Goal: Information Seeking & Learning: Learn about a topic

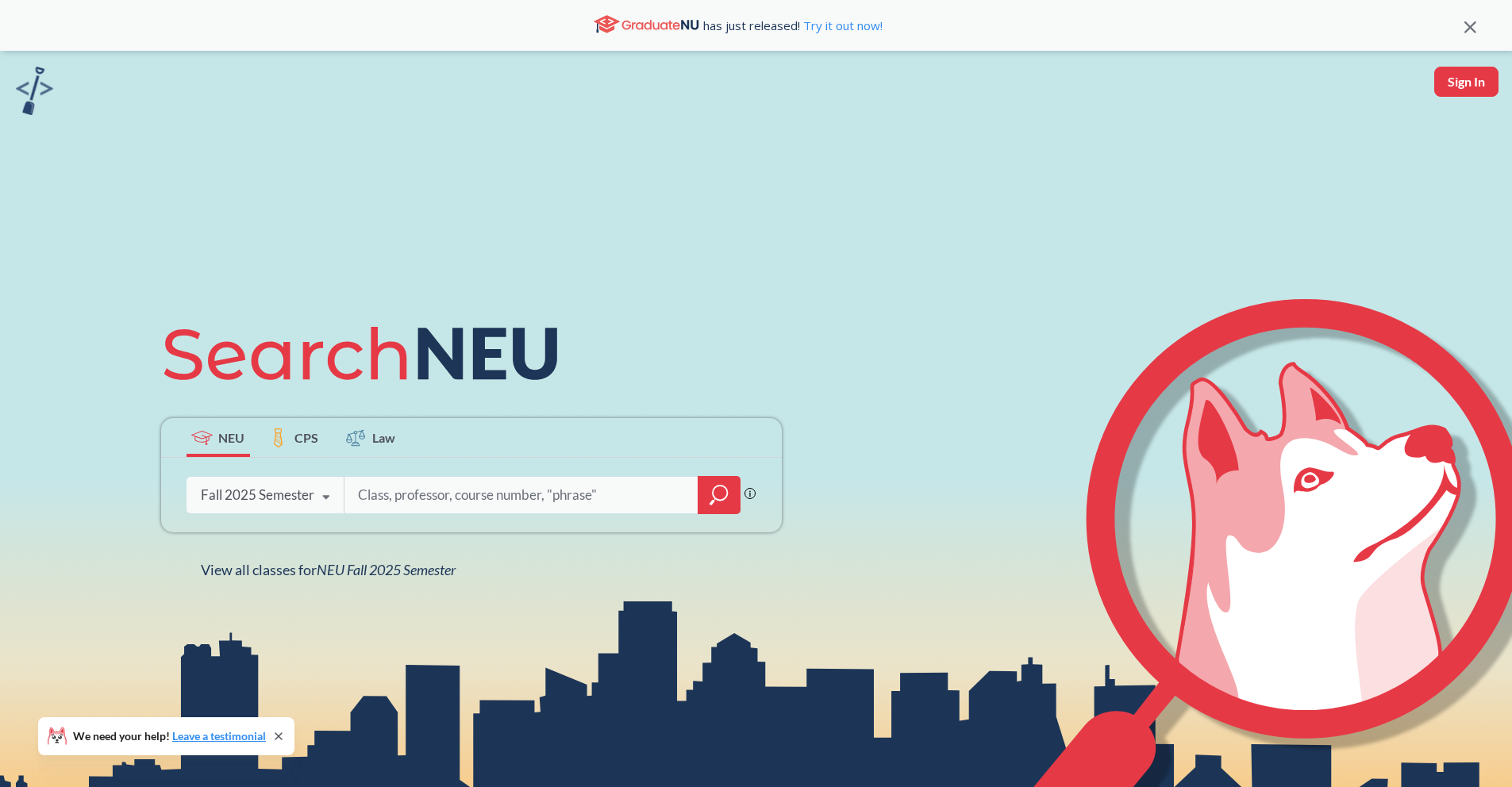
click at [463, 509] on input "search" at bounding box center [520, 495] width 330 height 34
type input "calcuslus for science"
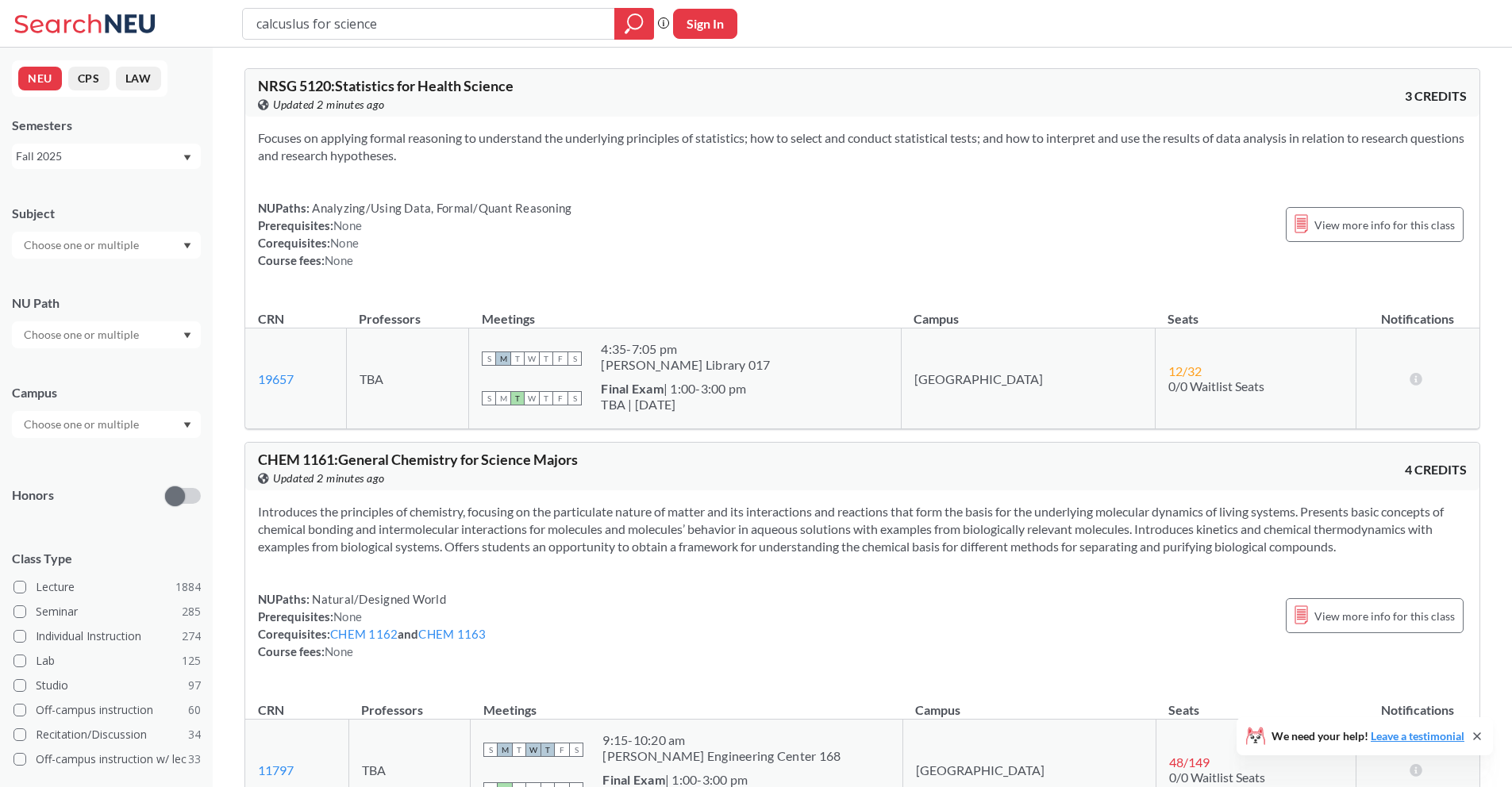
click at [286, 21] on input "calcuslus for science" at bounding box center [429, 24] width 348 height 27
type input "calculus for science"
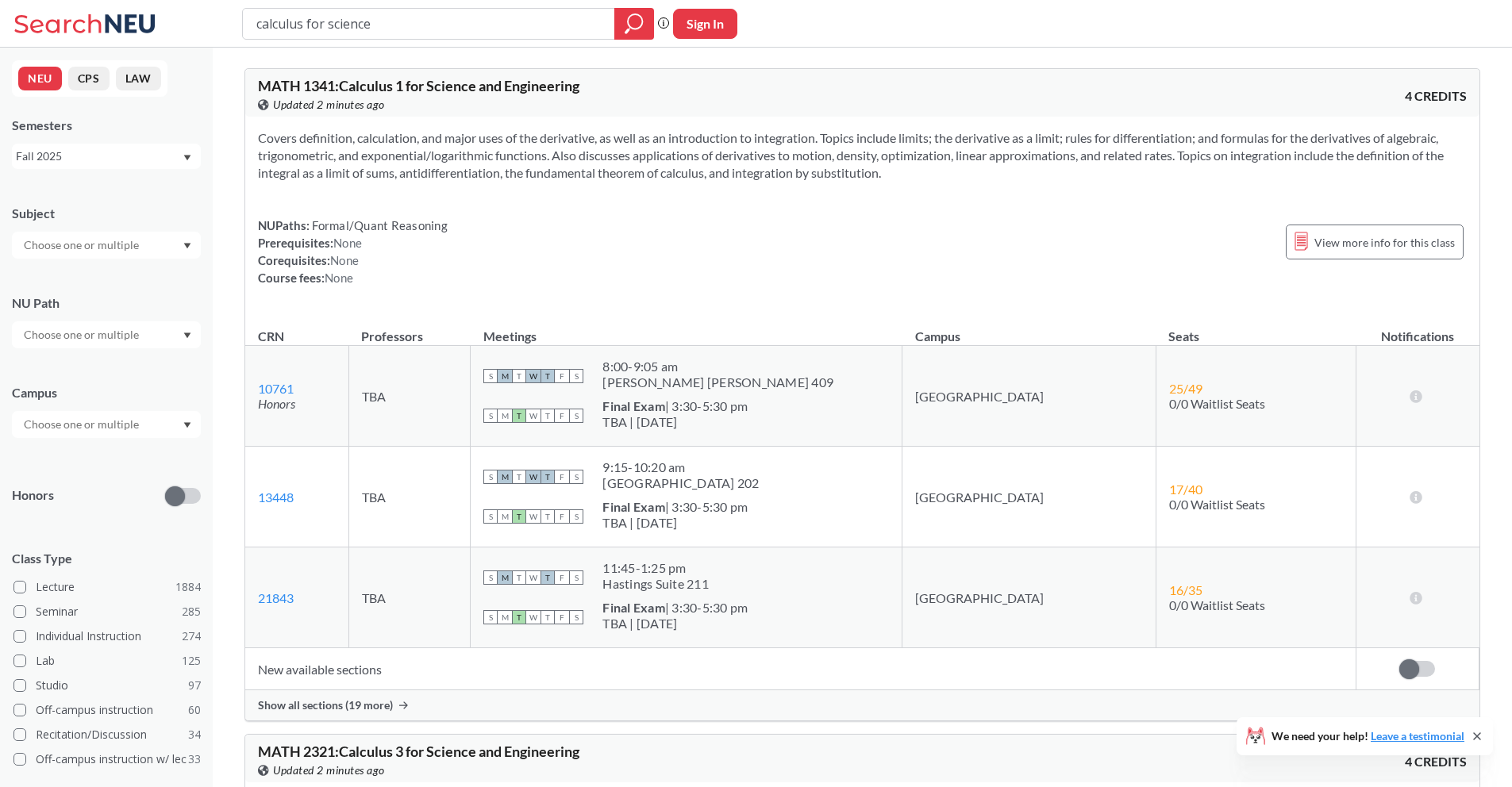
click at [302, 25] on input "calculus for science" at bounding box center [429, 24] width 348 height 27
type input "calculus 1 for science"
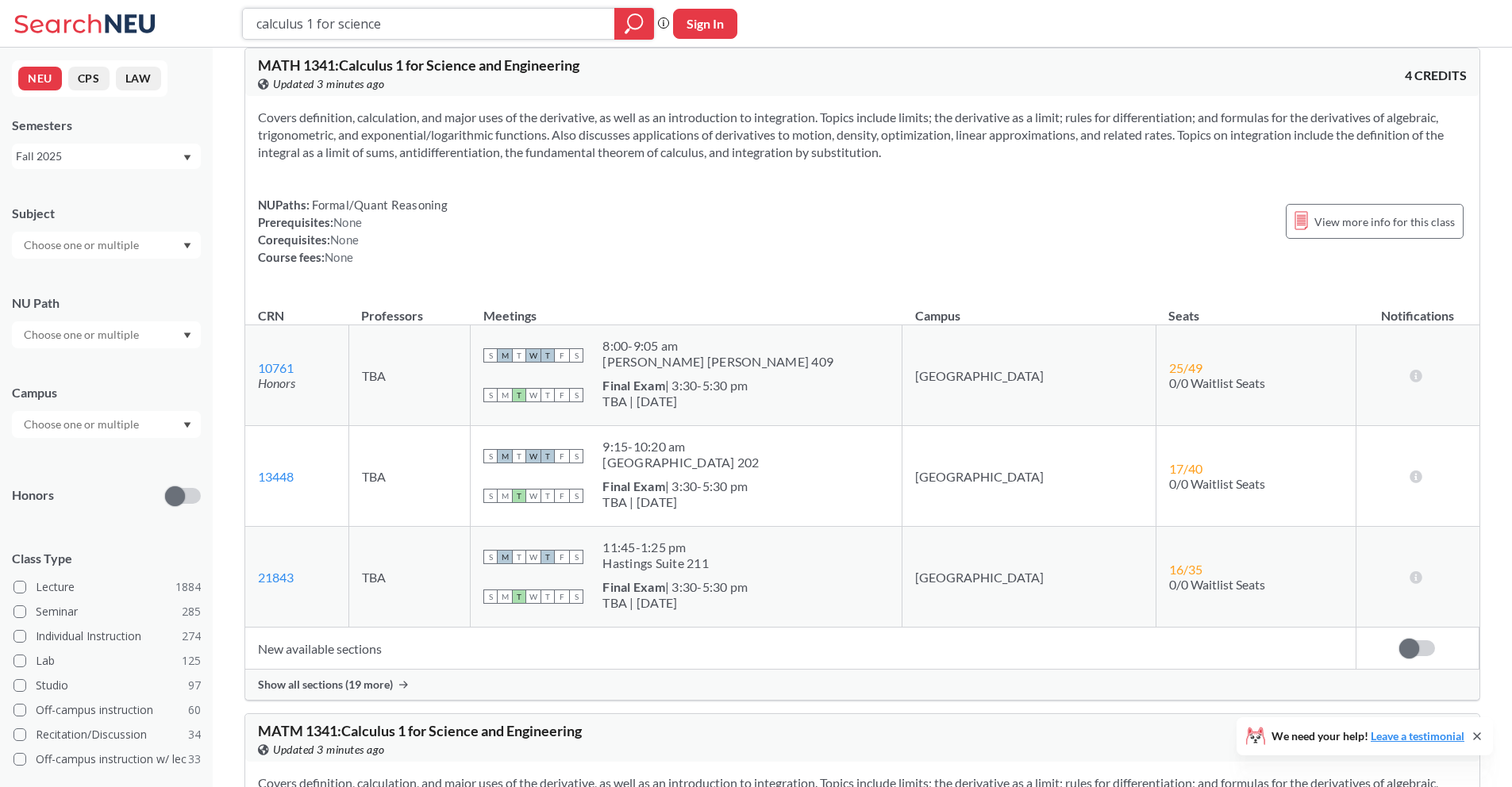
scroll to position [25, 0]
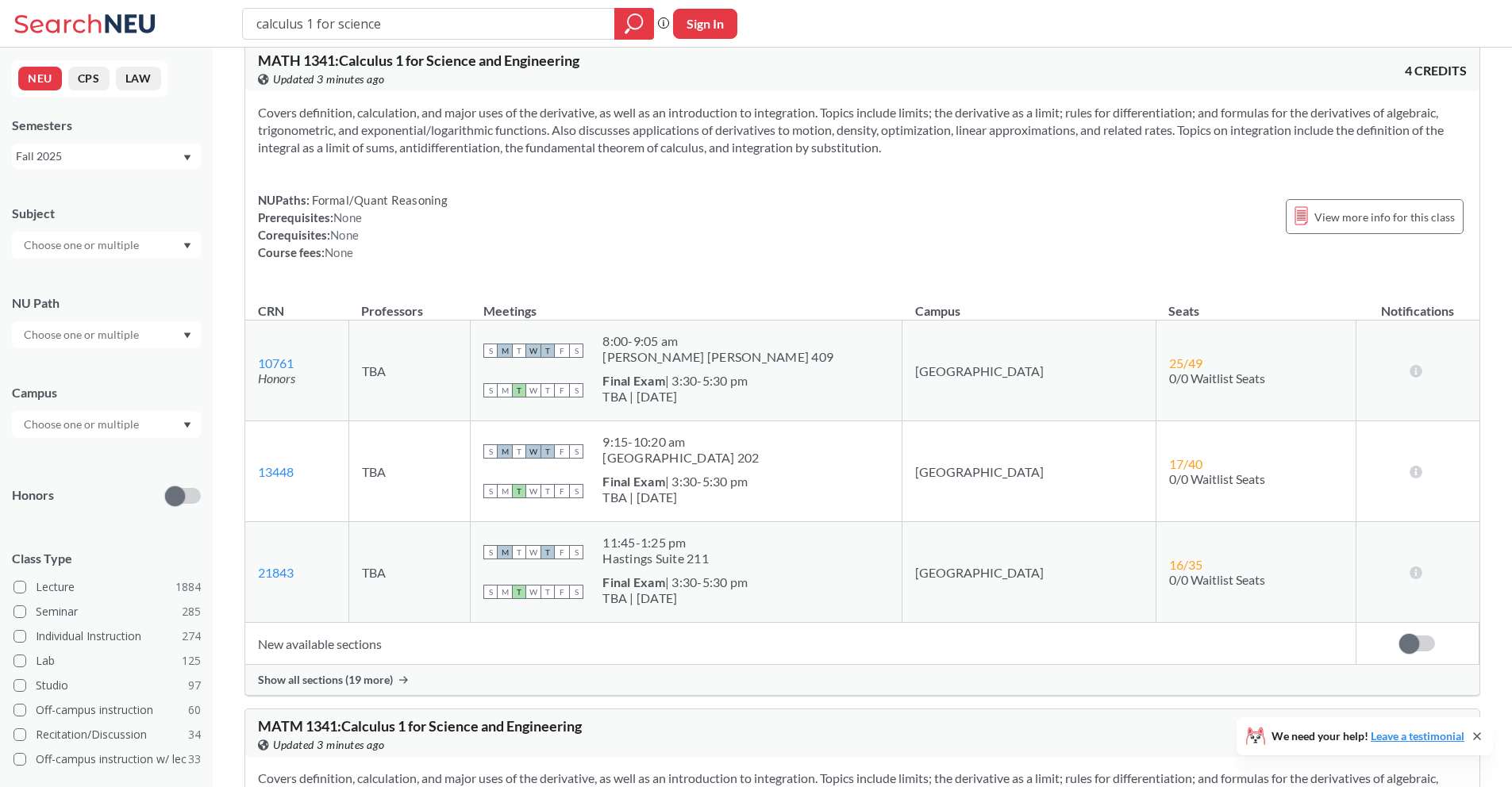
click at [377, 686] on span "Show all sections (19 more)" at bounding box center [325, 680] width 135 height 14
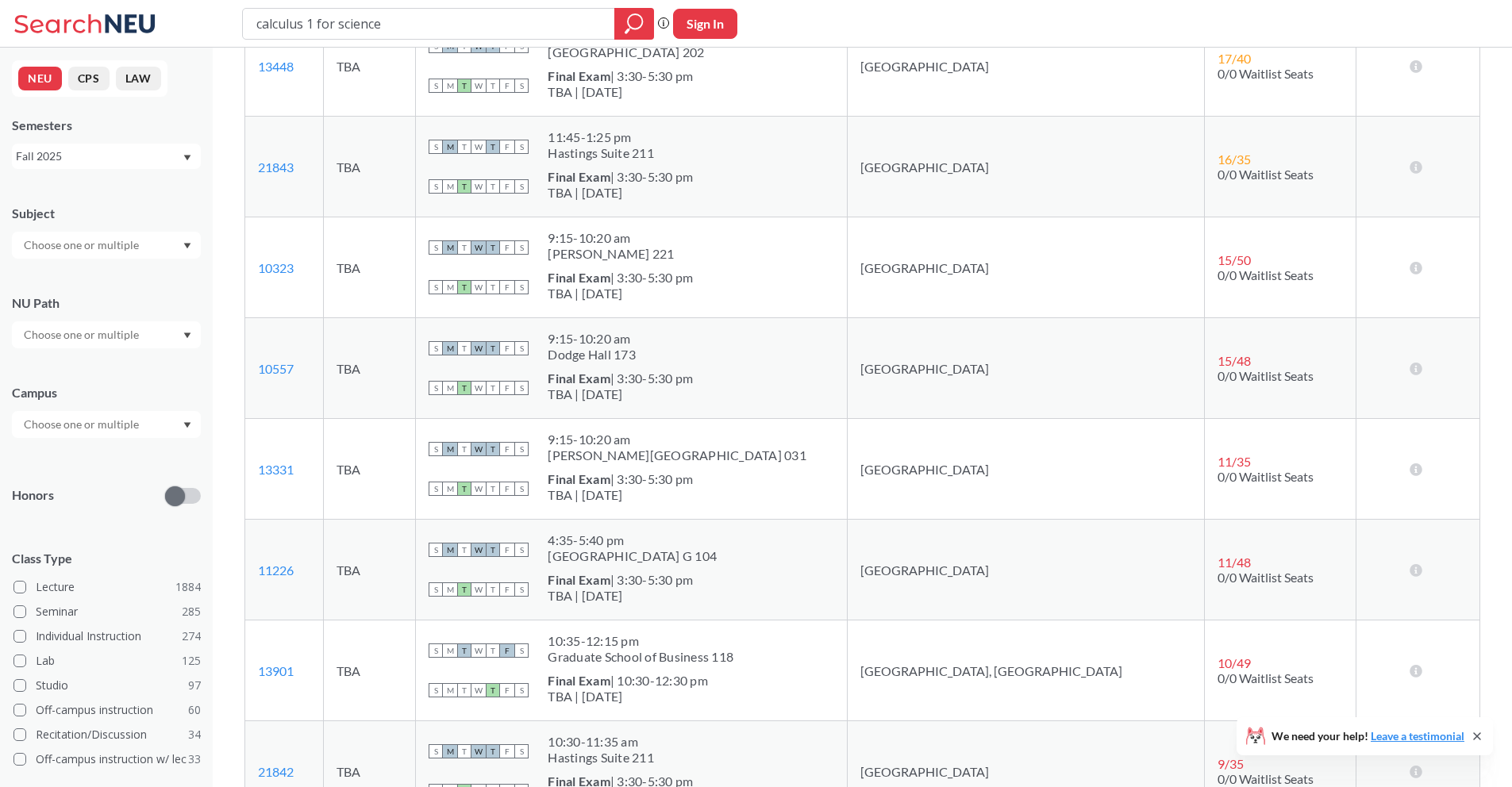
scroll to position [217, 0]
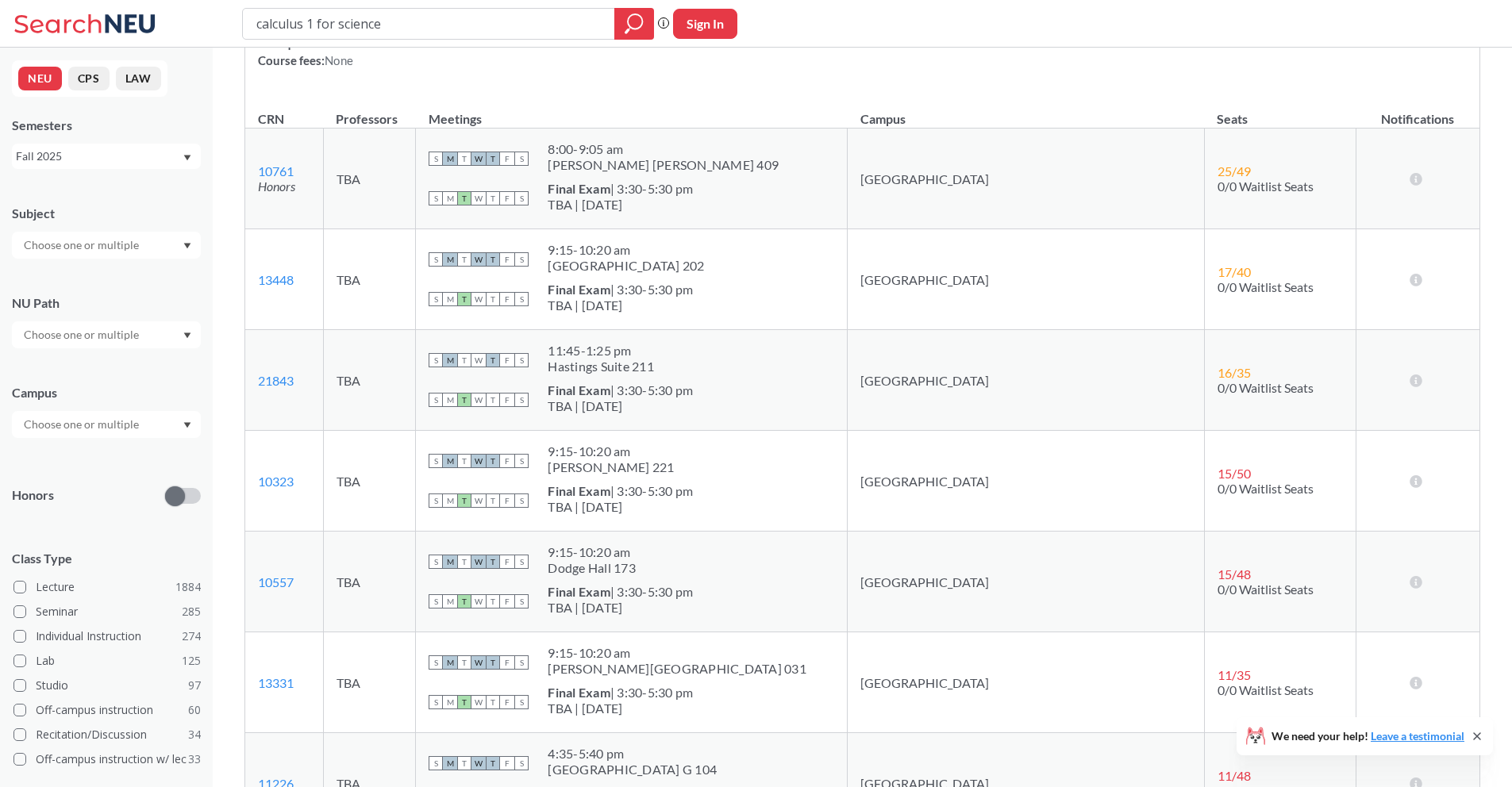
click at [145, 170] on div "NEU CPS LAW Semesters Fall 2025 Subject NU Path Campus Honors Class Type Lectur…" at bounding box center [106, 417] width 213 height 740
click at [143, 165] on div "Fall 2025" at bounding box center [106, 156] width 189 height 25
click at [137, 229] on div "Summer 2 2025" at bounding box center [110, 235] width 179 height 17
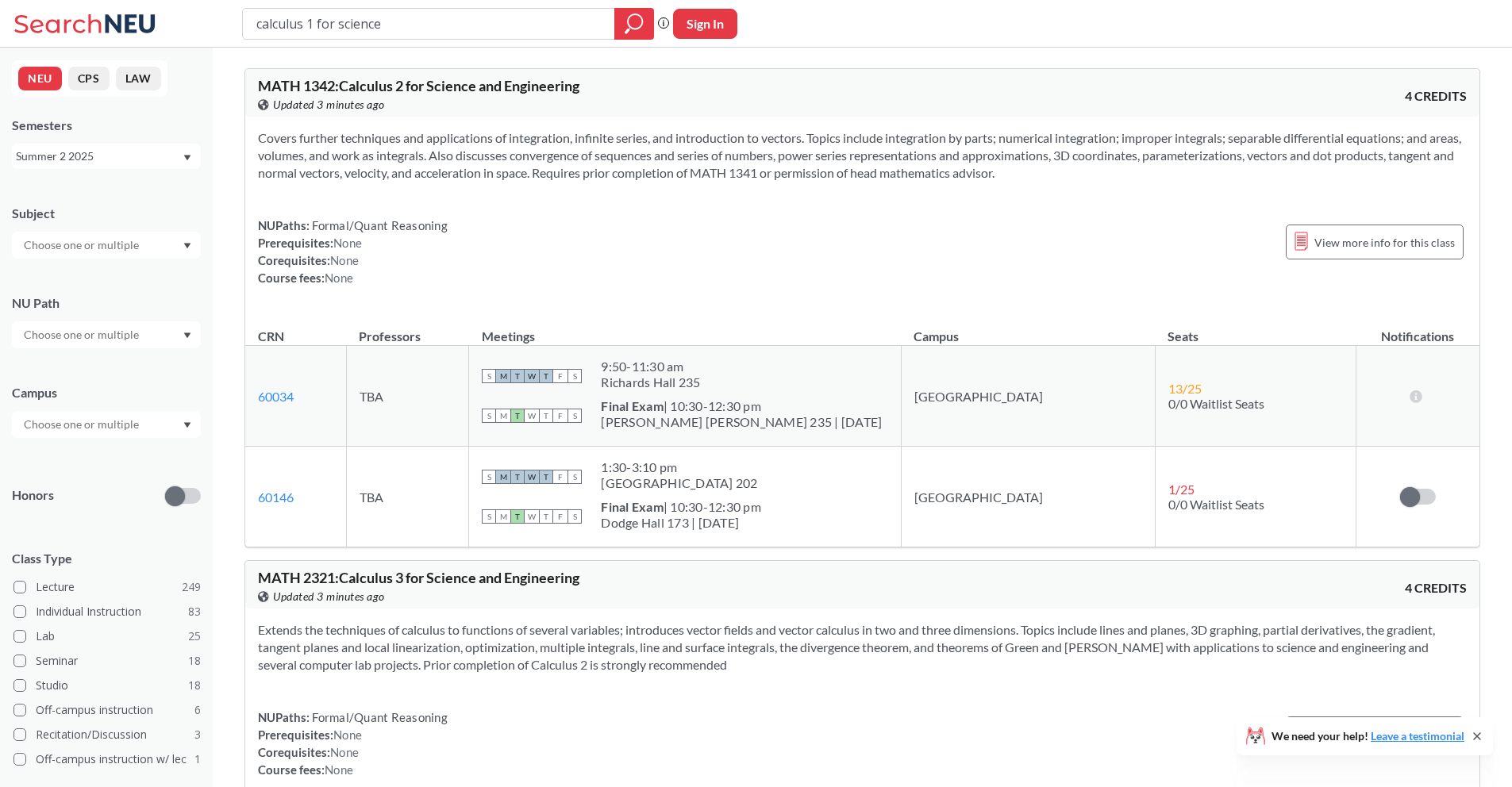
click at [125, 164] on div "Summer 2 2025" at bounding box center [98, 156] width 165 height 17
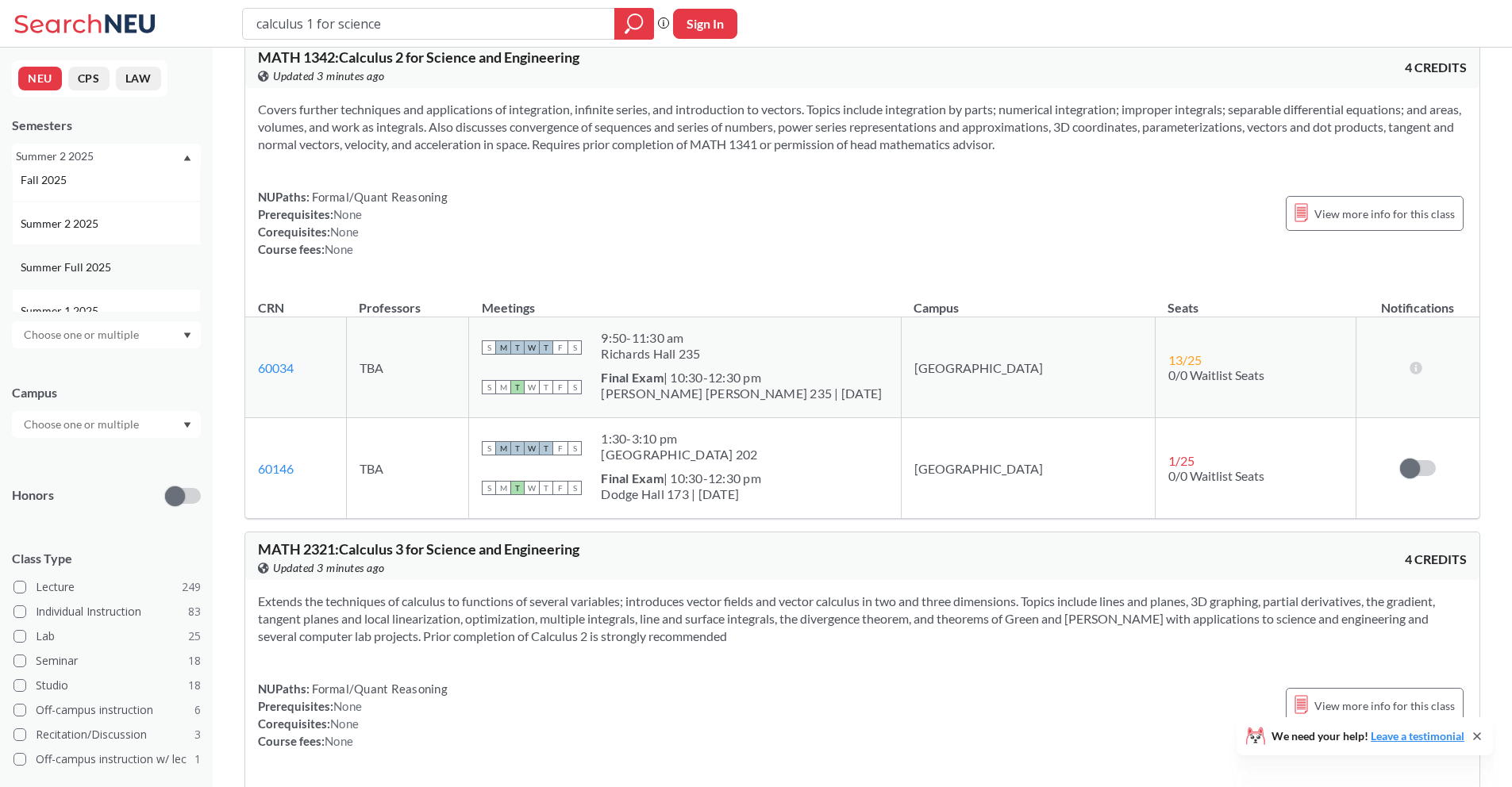
scroll to position [15, 0]
click at [115, 279] on div "Summer Full 2025" at bounding box center [106, 262] width 189 height 43
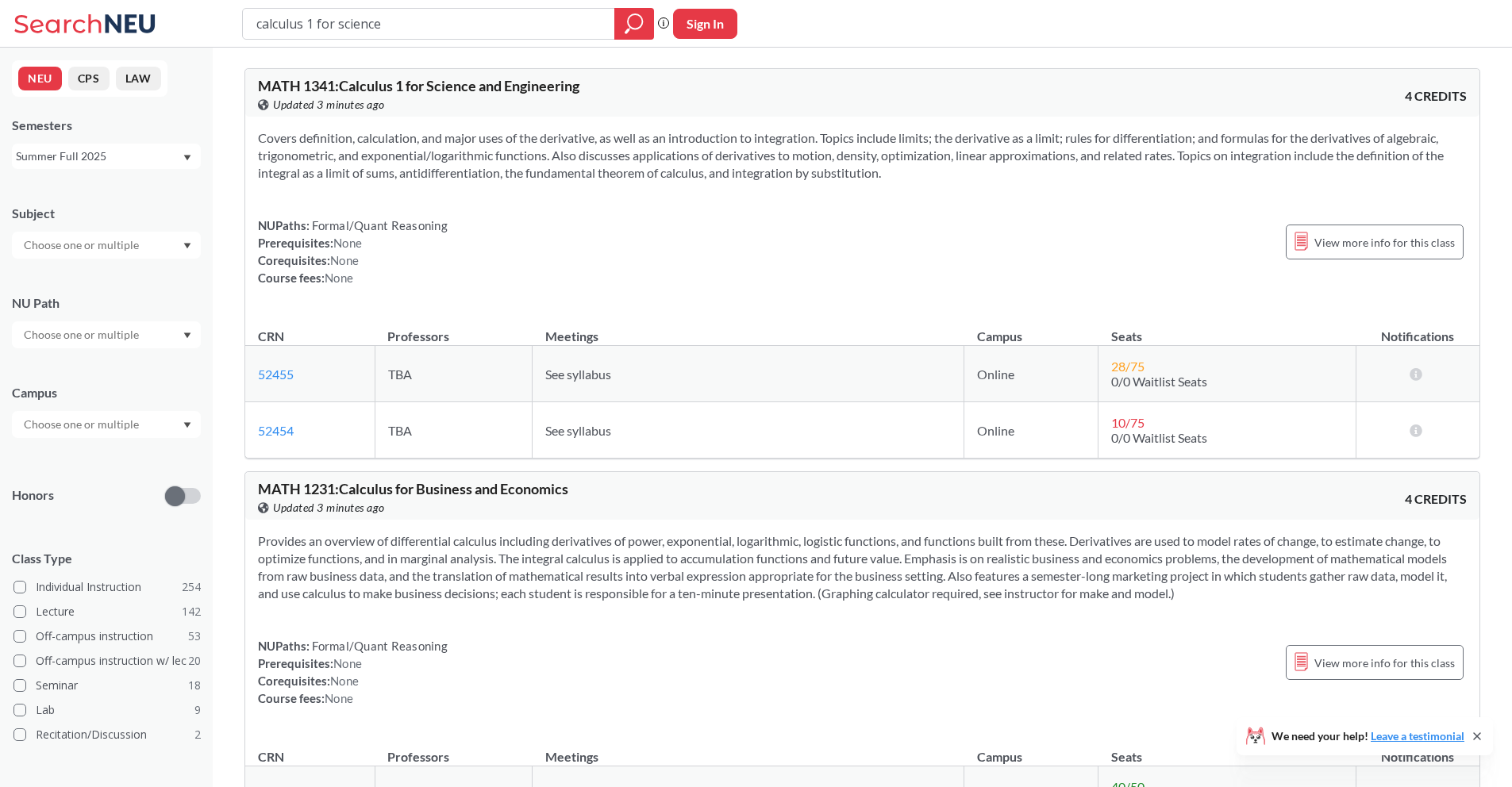
click at [147, 165] on div "Summer Full 2025" at bounding box center [106, 156] width 189 height 25
click at [142, 270] on div "Spring 2025" at bounding box center [110, 264] width 179 height 17
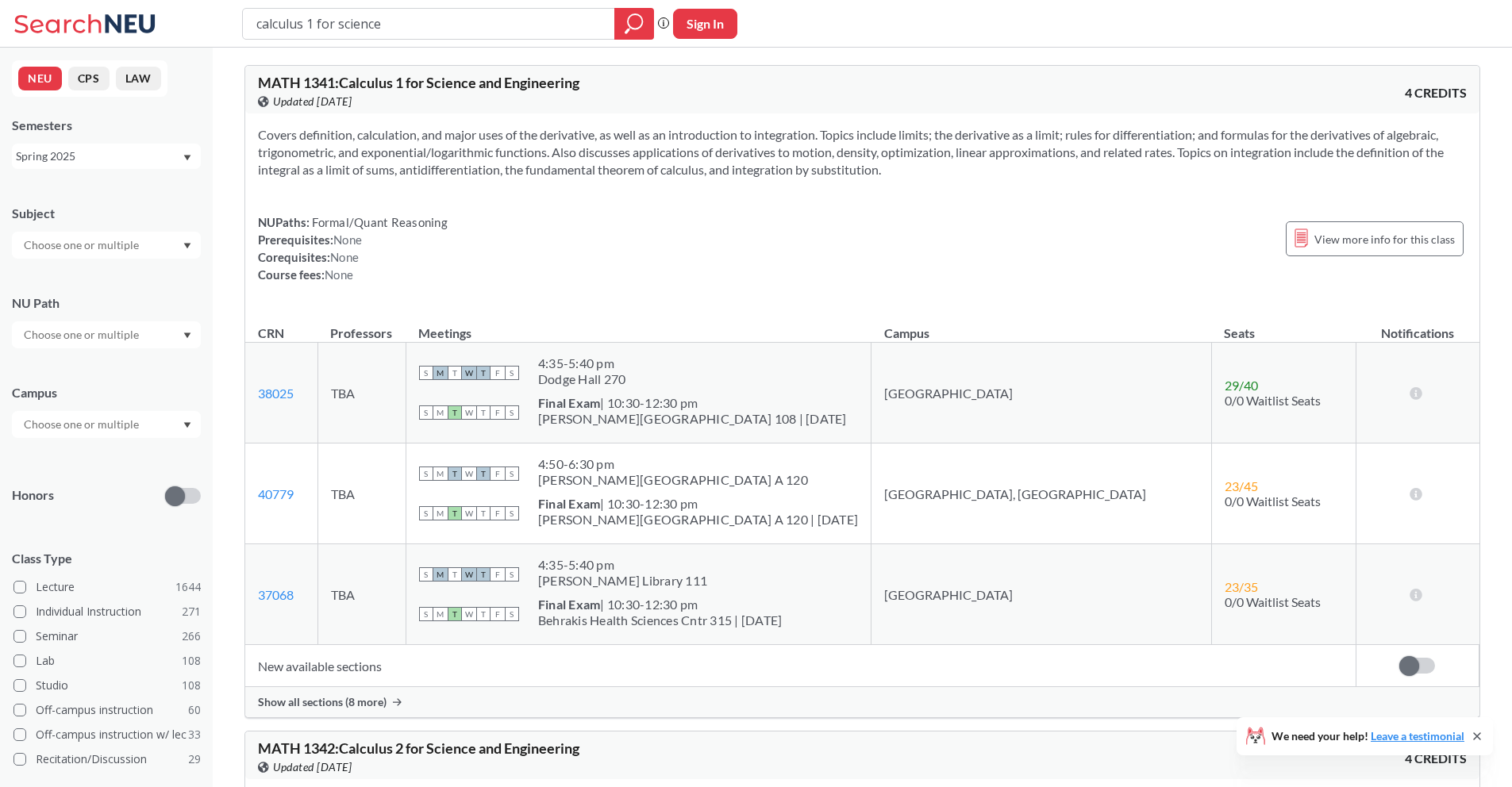
scroll to position [286, 0]
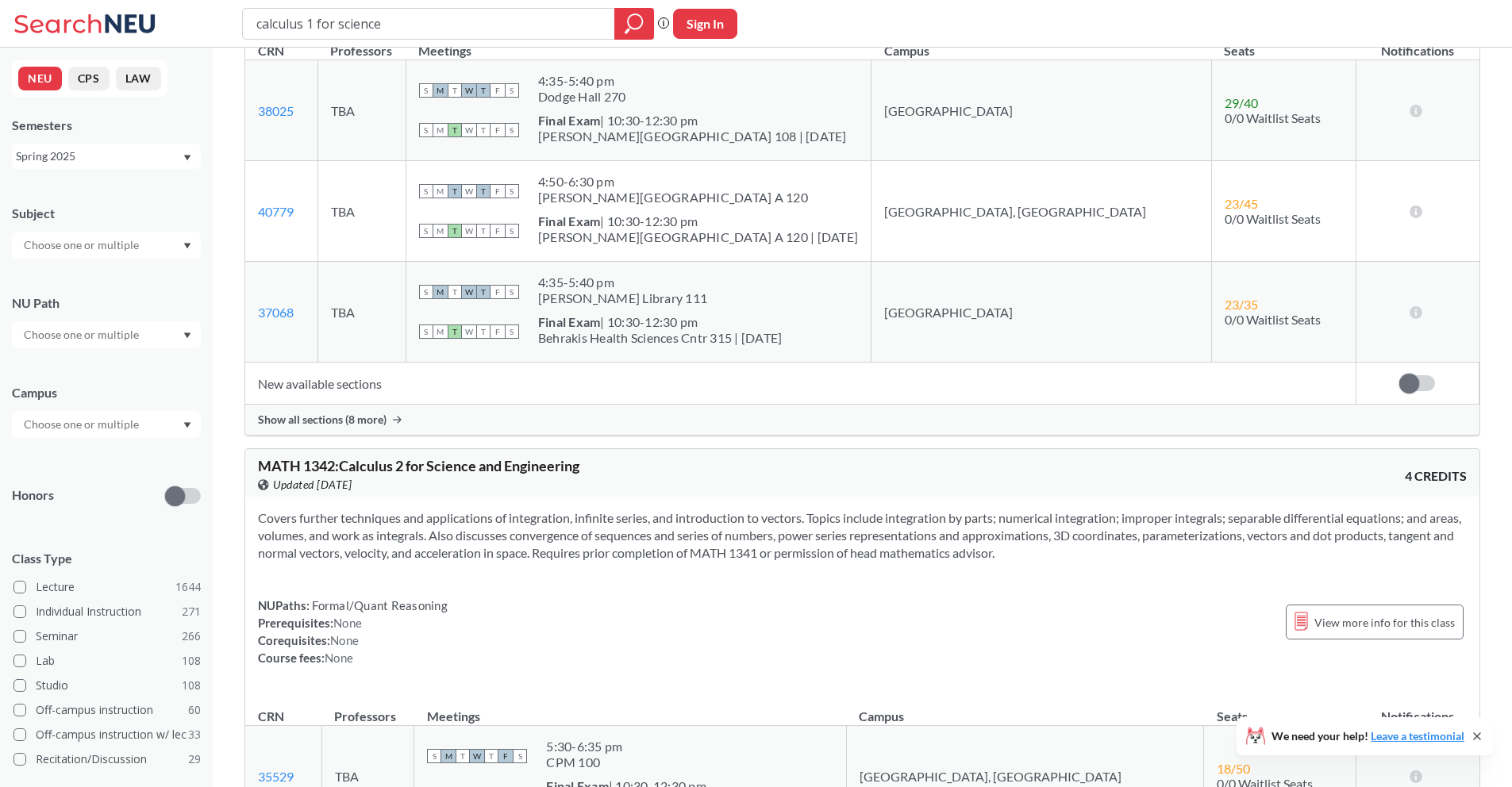
click at [367, 419] on span "Show all sections (8 more)" at bounding box center [322, 419] width 129 height 14
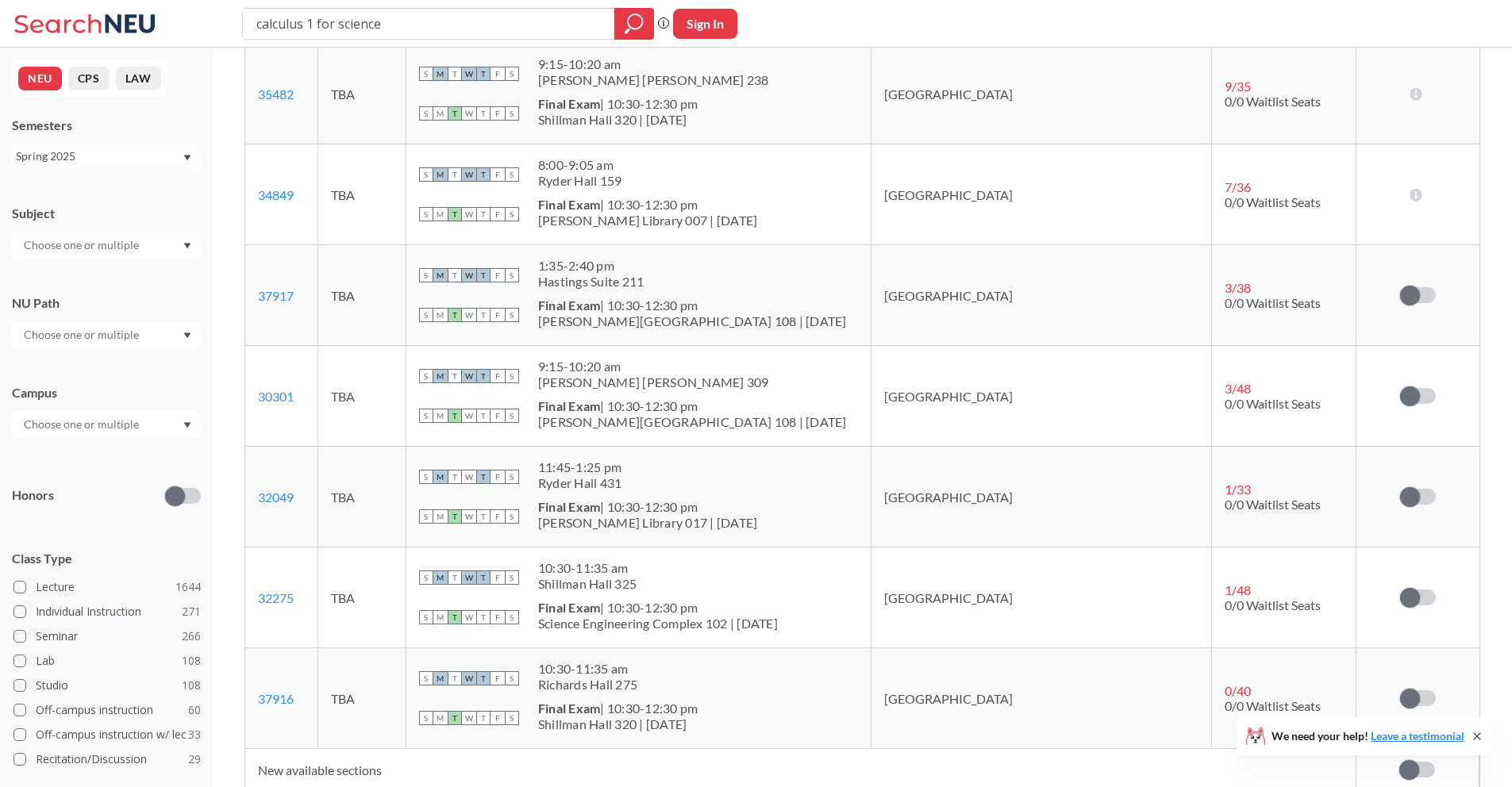
scroll to position [142, 0]
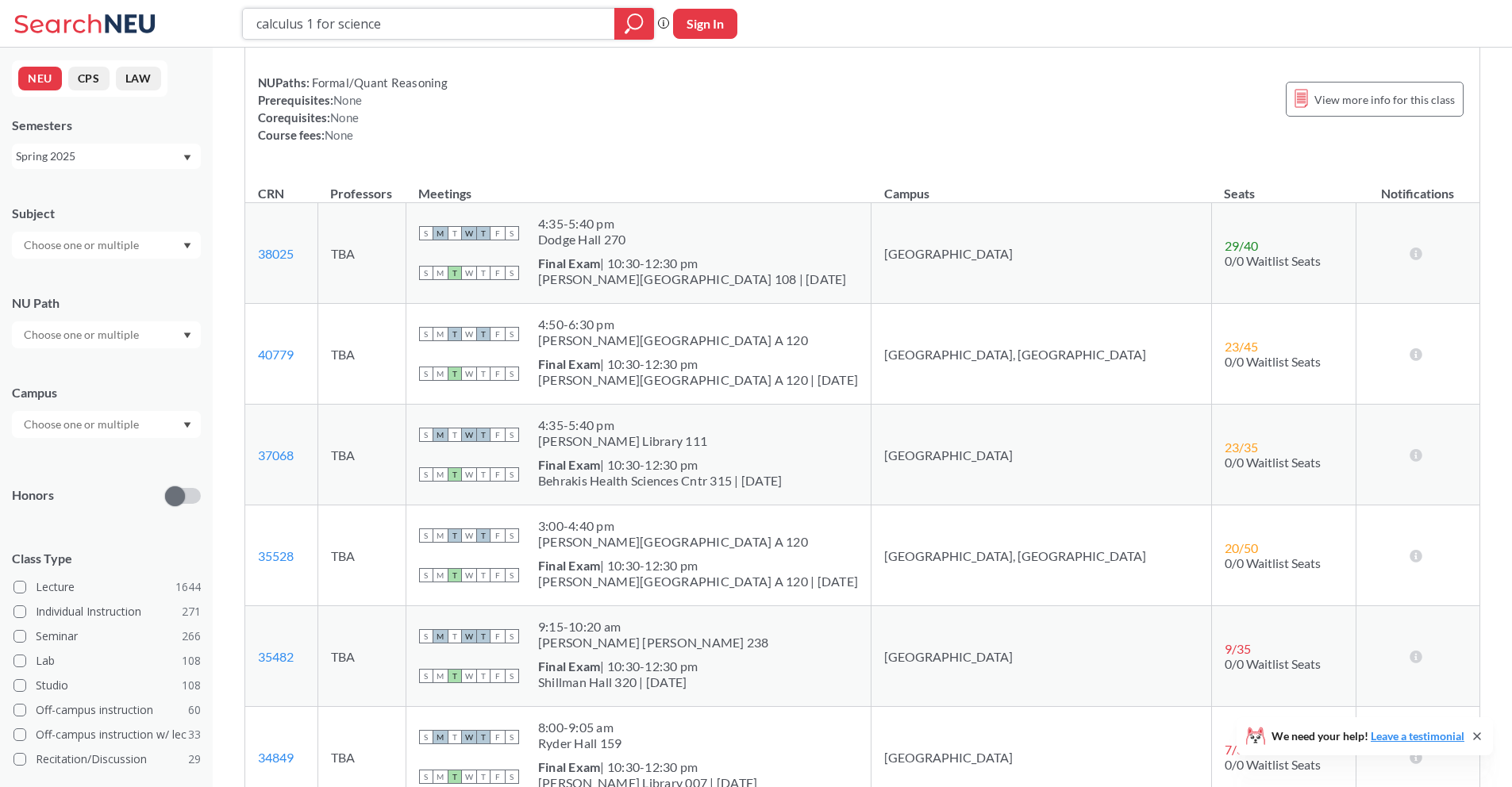
drag, startPoint x: 474, startPoint y: 29, endPoint x: 185, endPoint y: 7, distance: 289.8
click at [185, 7] on div "calculus 1 for science Phrase search guarantees the exact search appears in the…" at bounding box center [756, 23] width 1512 height 47
type input "biol 1111"
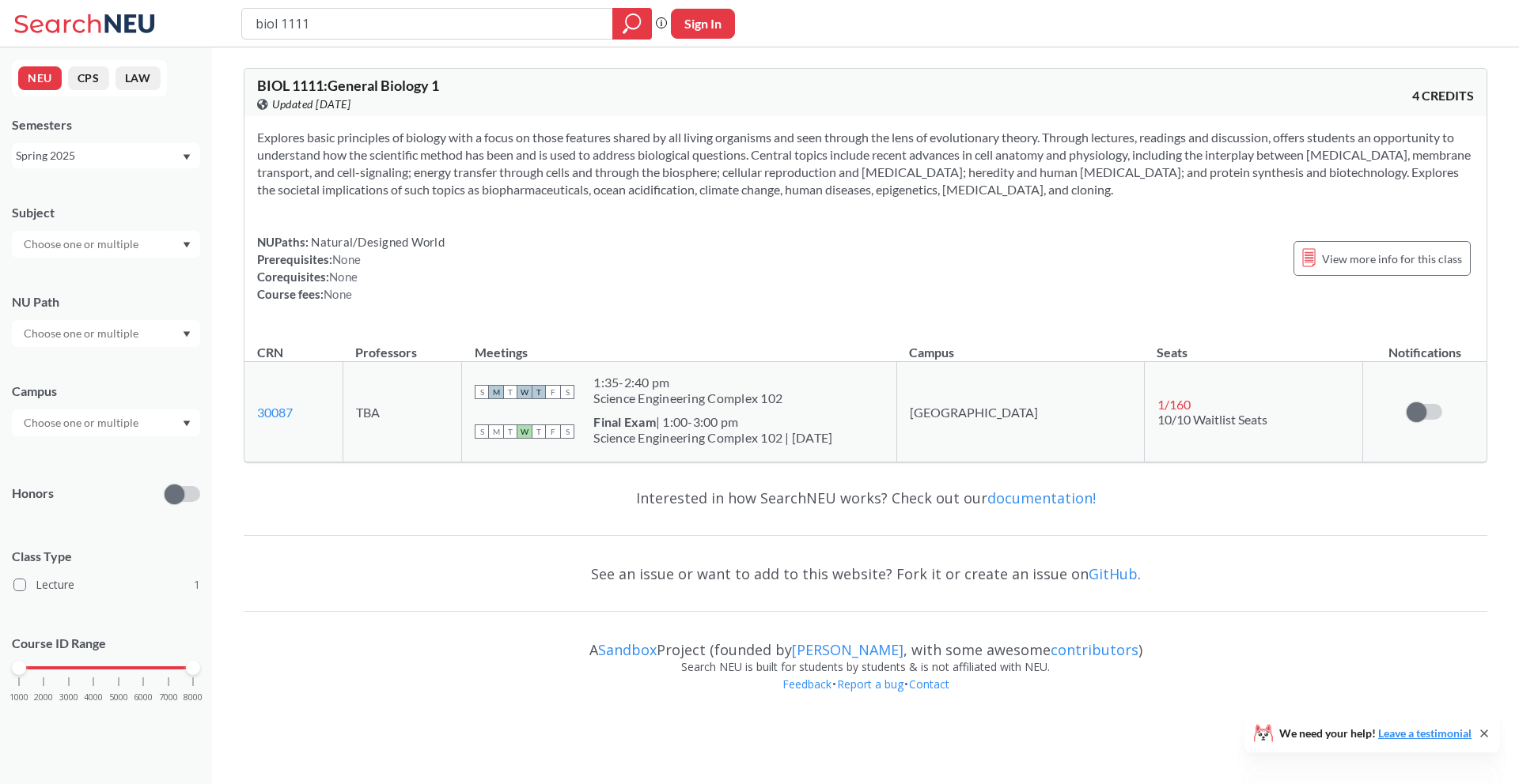
click at [144, 165] on div "Spring 2025" at bounding box center [105, 155] width 188 height 25
click at [138, 203] on div "Fall 2025" at bounding box center [105, 190] width 188 height 43
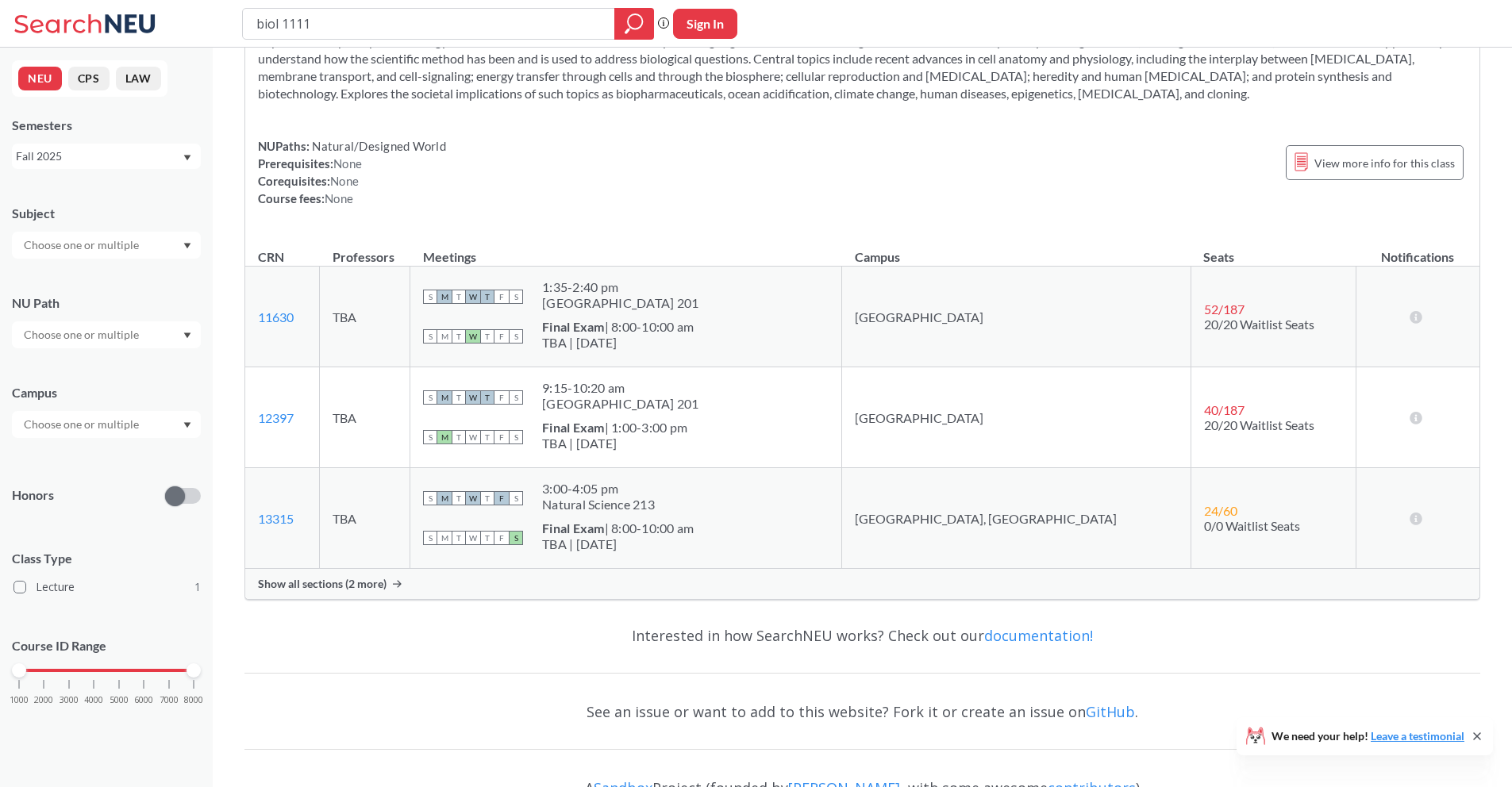
click at [369, 575] on div "Show all sections (2 more)" at bounding box center [862, 584] width 1234 height 30
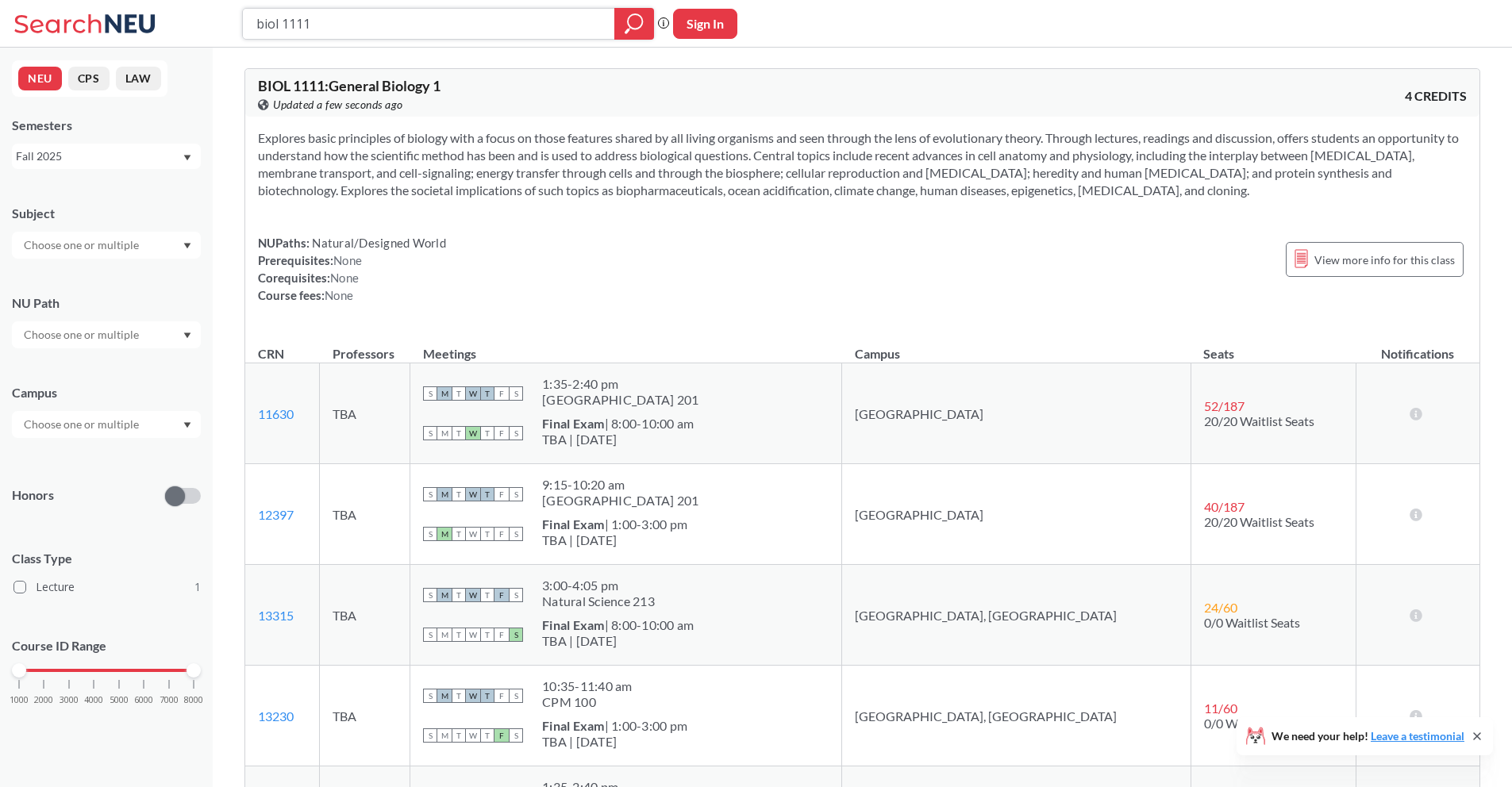
drag, startPoint x: 335, startPoint y: 28, endPoint x: 217, endPoint y: 20, distance: 118.3
click at [217, 20] on div "biol 1111 Phrase search guarantees the exact search appears in the results. Ex.…" at bounding box center [756, 23] width 1512 height 47
type input "phys 1145"
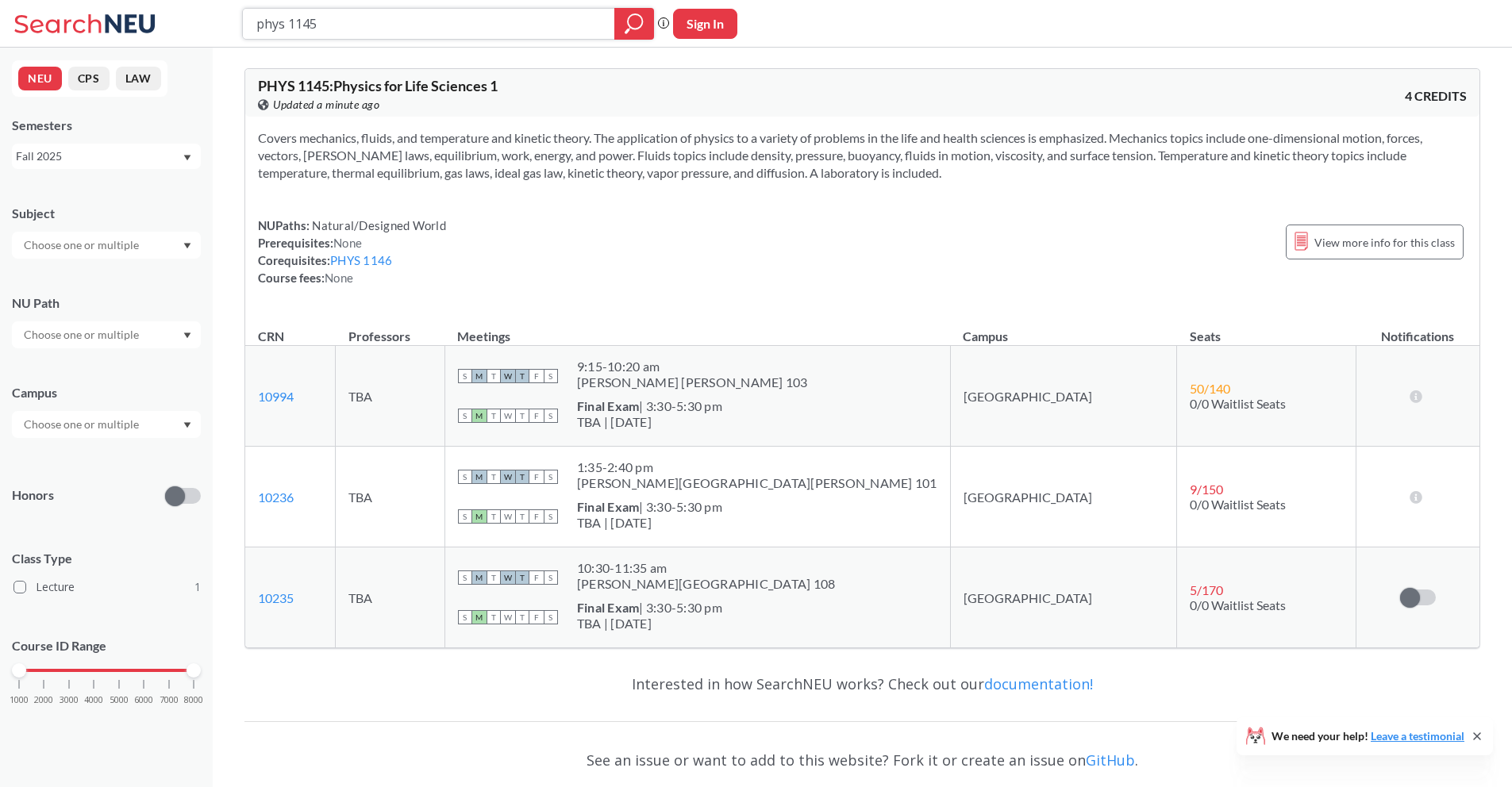
drag, startPoint x: 363, startPoint y: 26, endPoint x: 247, endPoint y: 25, distance: 116.0
click at [247, 25] on div "phys 1145" at bounding box center [448, 23] width 412 height 32
type input "envi 2310"
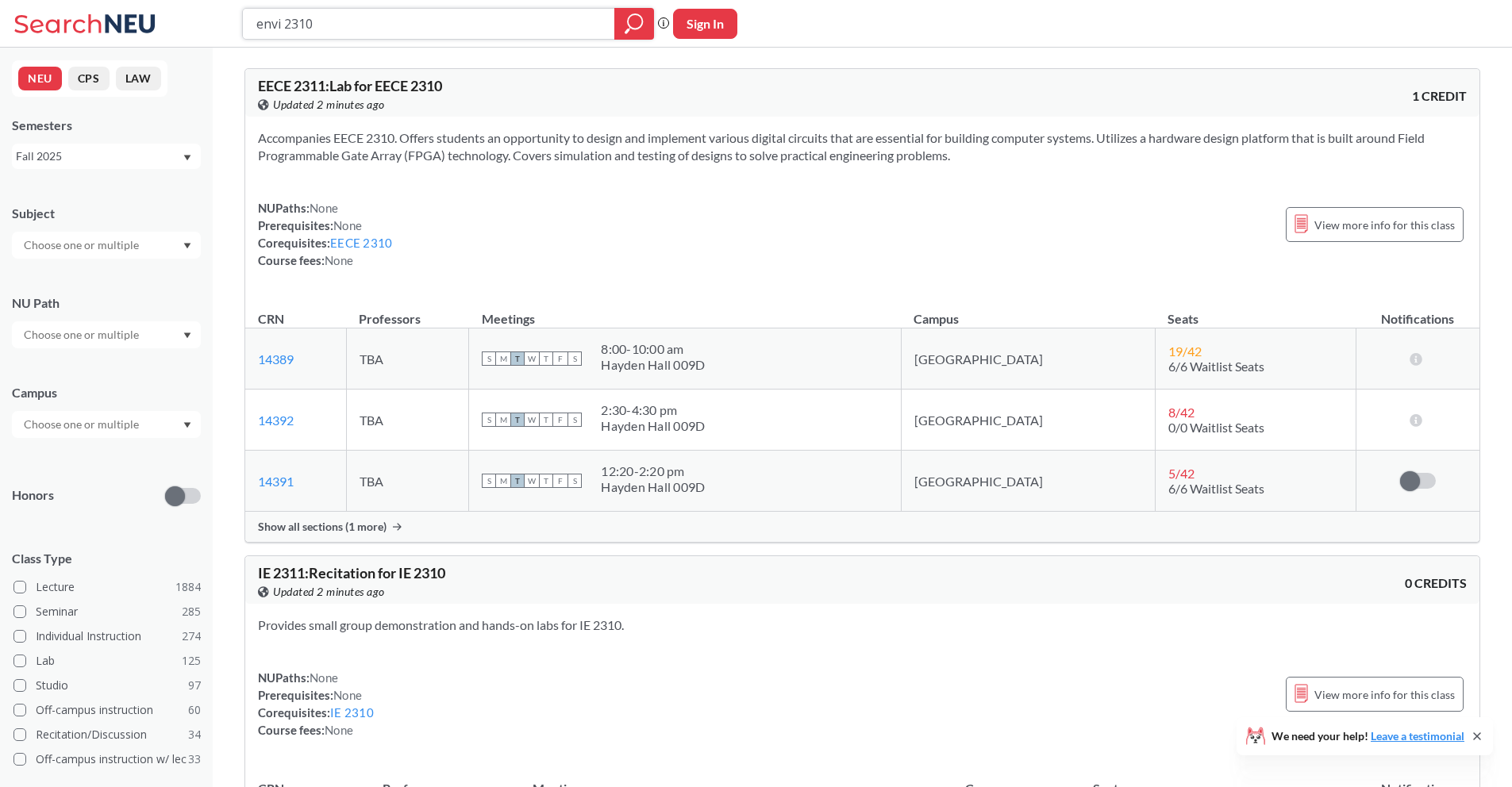
click at [278, 29] on input "envi 2310" at bounding box center [429, 24] width 348 height 27
type input "envr 2310"
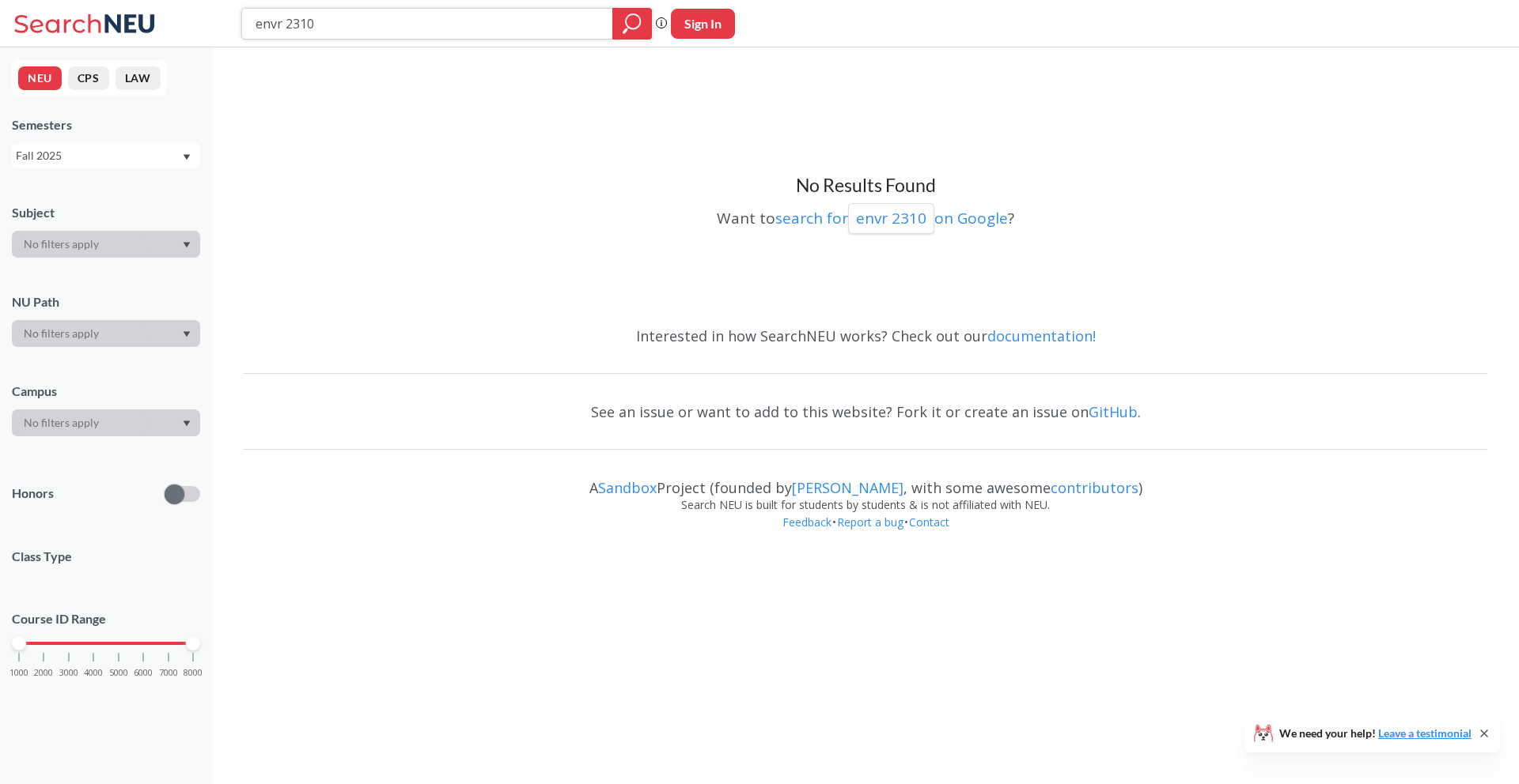
drag, startPoint x: 435, startPoint y: 24, endPoint x: 186, endPoint y: 21, distance: 249.0
click at [186, 21] on div "envr 2310 Phrase search guarantees the exact search appears in the results. Ex.…" at bounding box center [760, 23] width 1519 height 47
type input "1111"
click at [631, 25] on icon "magnifying glass" at bounding box center [632, 23] width 19 height 22
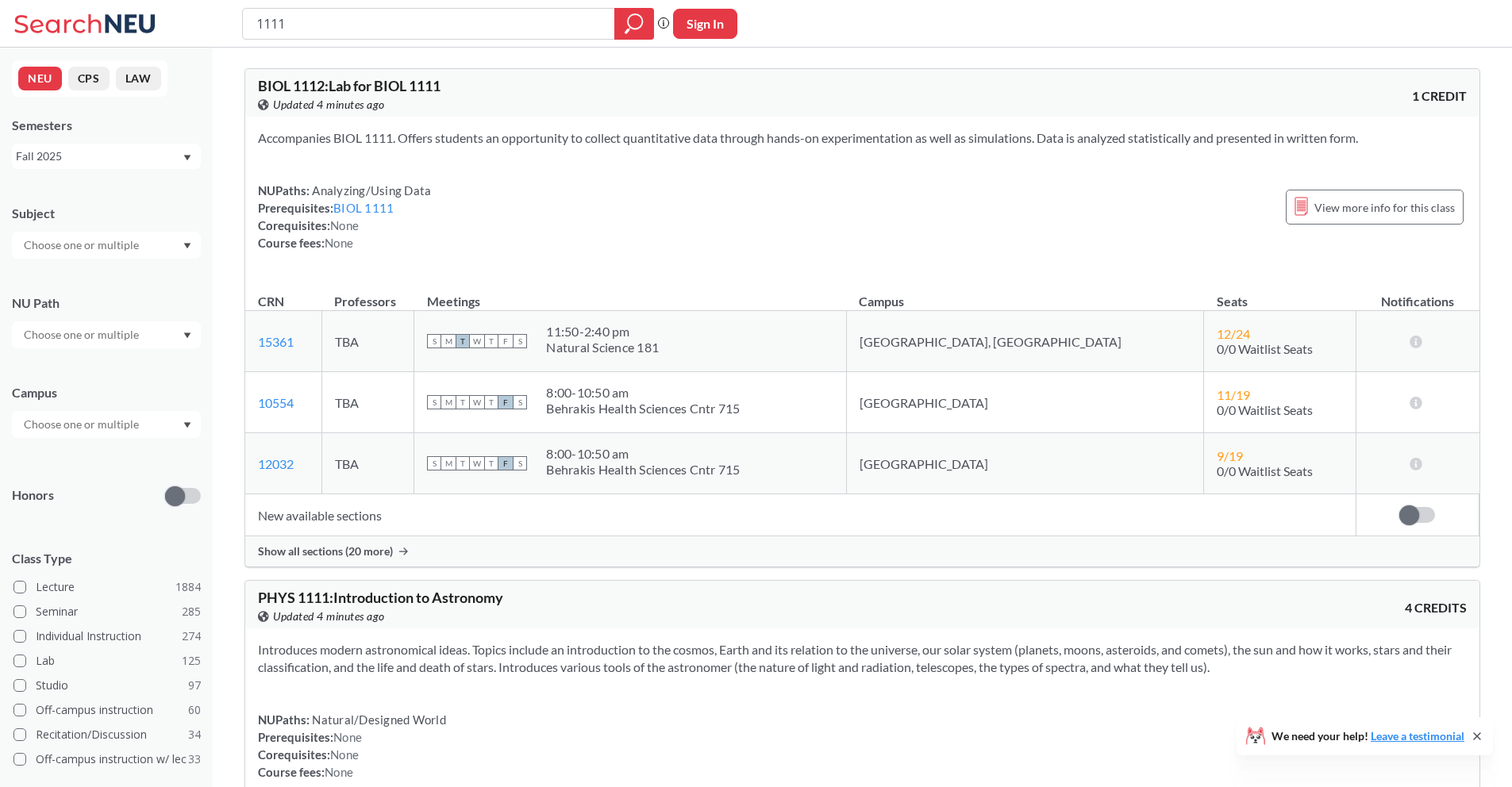
click at [383, 552] on span "Show all sections (20 more)" at bounding box center [325, 551] width 135 height 14
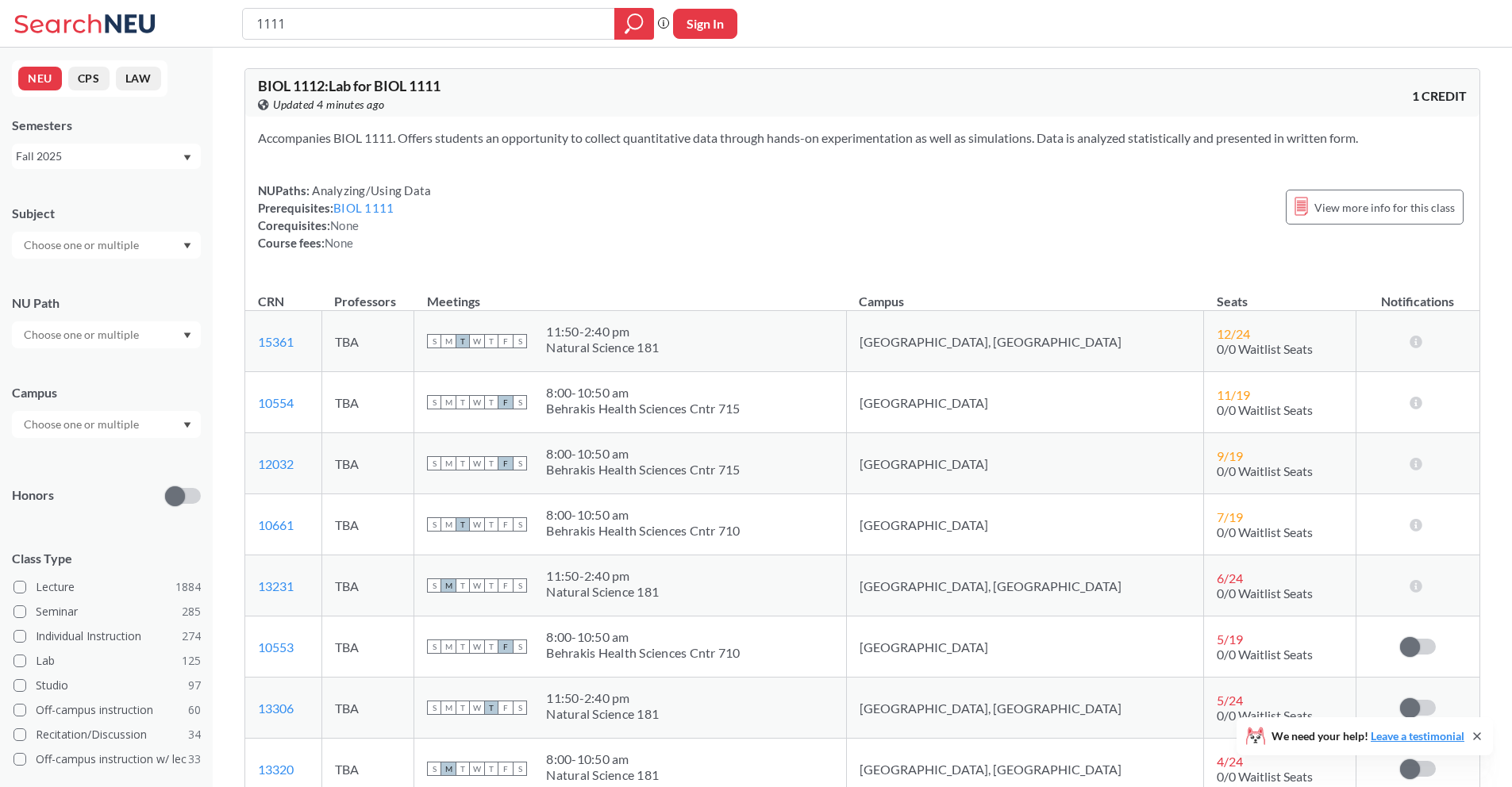
click at [379, 84] on span "BIOL 1112 : Lab for BIOL 1111" at bounding box center [349, 86] width 183 height 17
drag, startPoint x: 379, startPoint y: 84, endPoint x: 442, endPoint y: 79, distance: 63.2
click at [441, 79] on span "BIOL 1112 : Lab for BIOL 1111" at bounding box center [349, 86] width 183 height 17
copy span "BIOL 1111"
click at [365, 207] on link "BIOL 1111" at bounding box center [363, 208] width 61 height 14
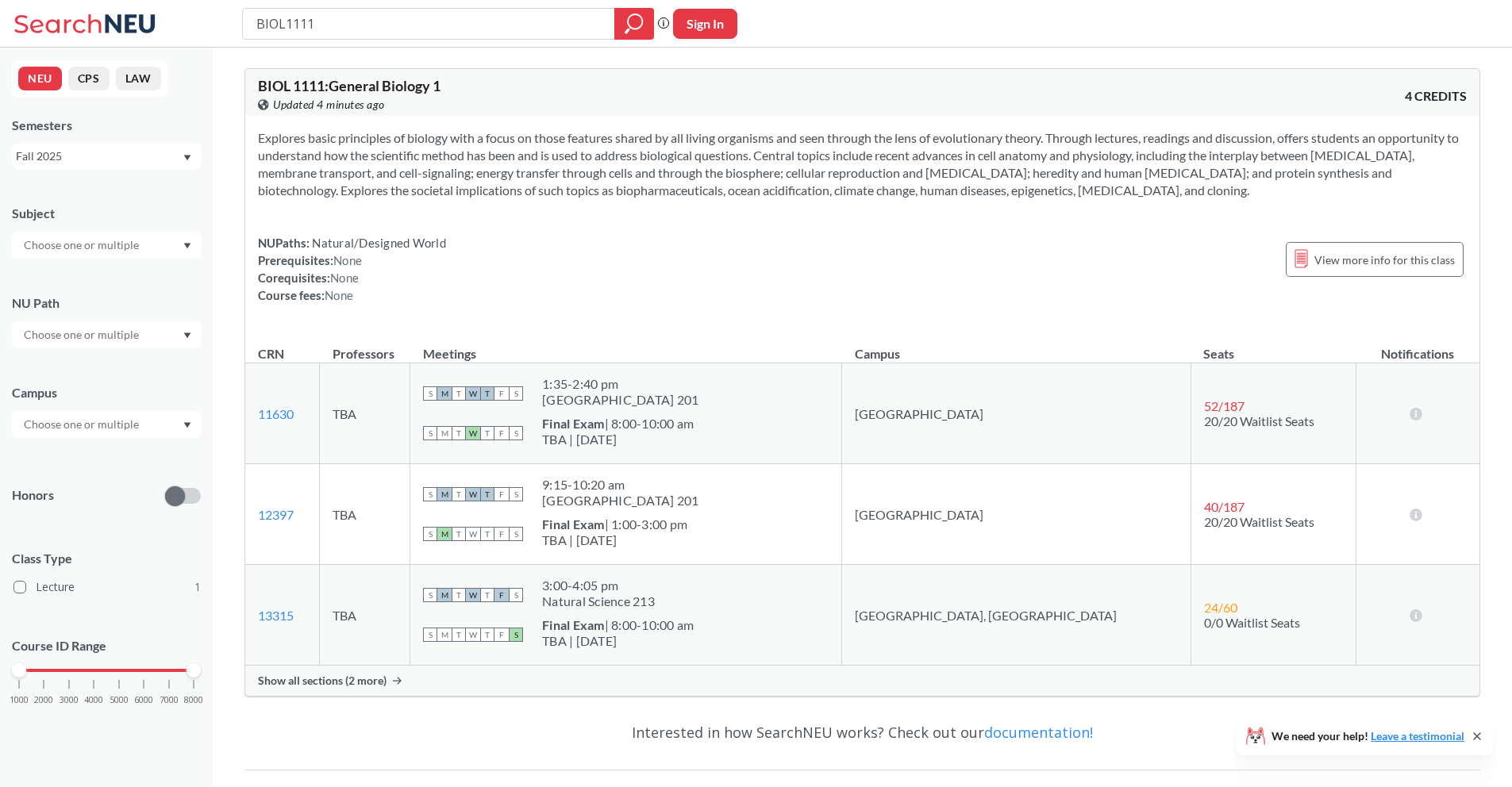
click at [469, 678] on div "Show all sections (2 more)" at bounding box center [862, 680] width 1234 height 30
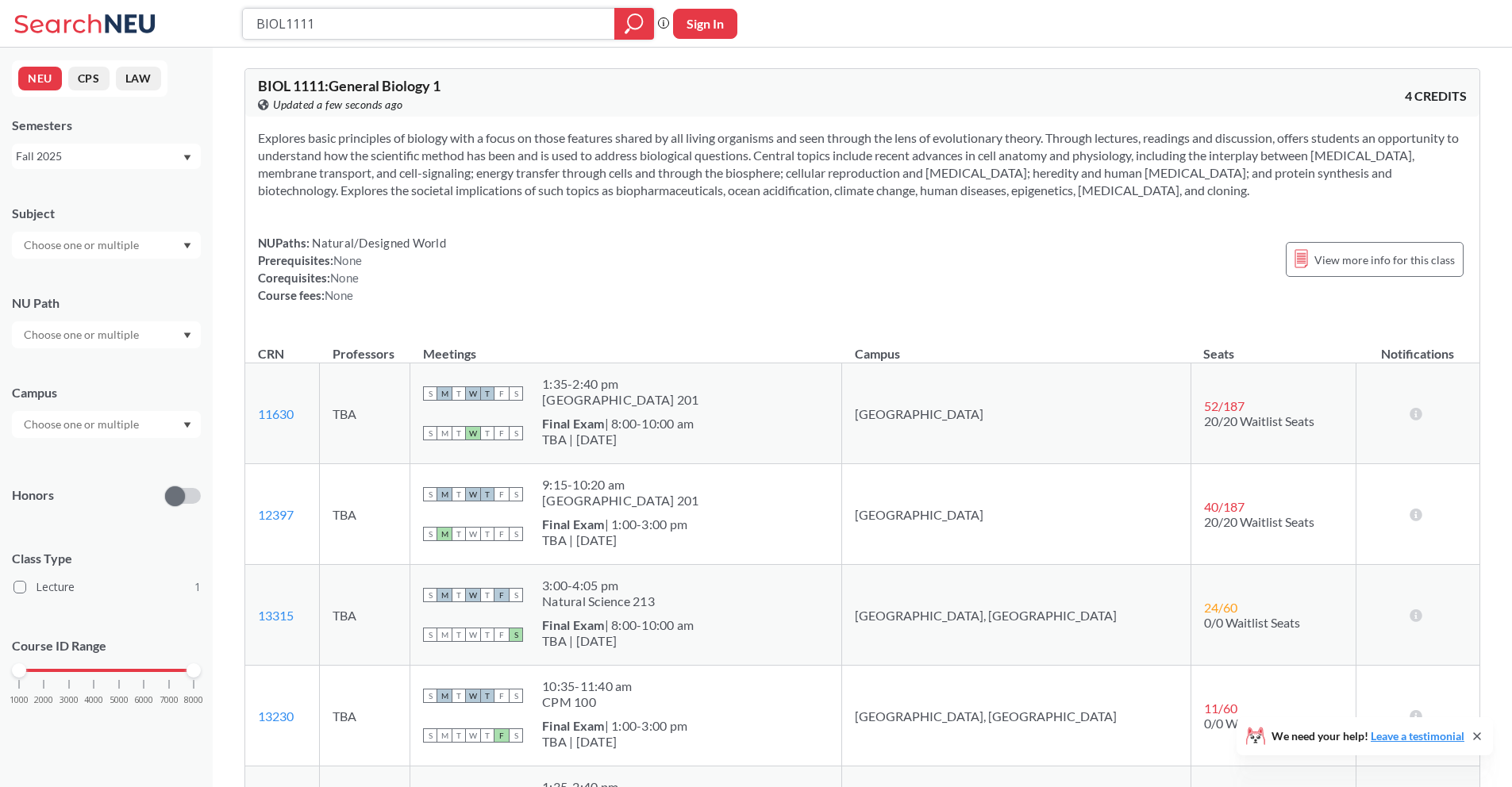
click at [509, 29] on input "BIOL1111" at bounding box center [429, 24] width 348 height 27
type input "black"
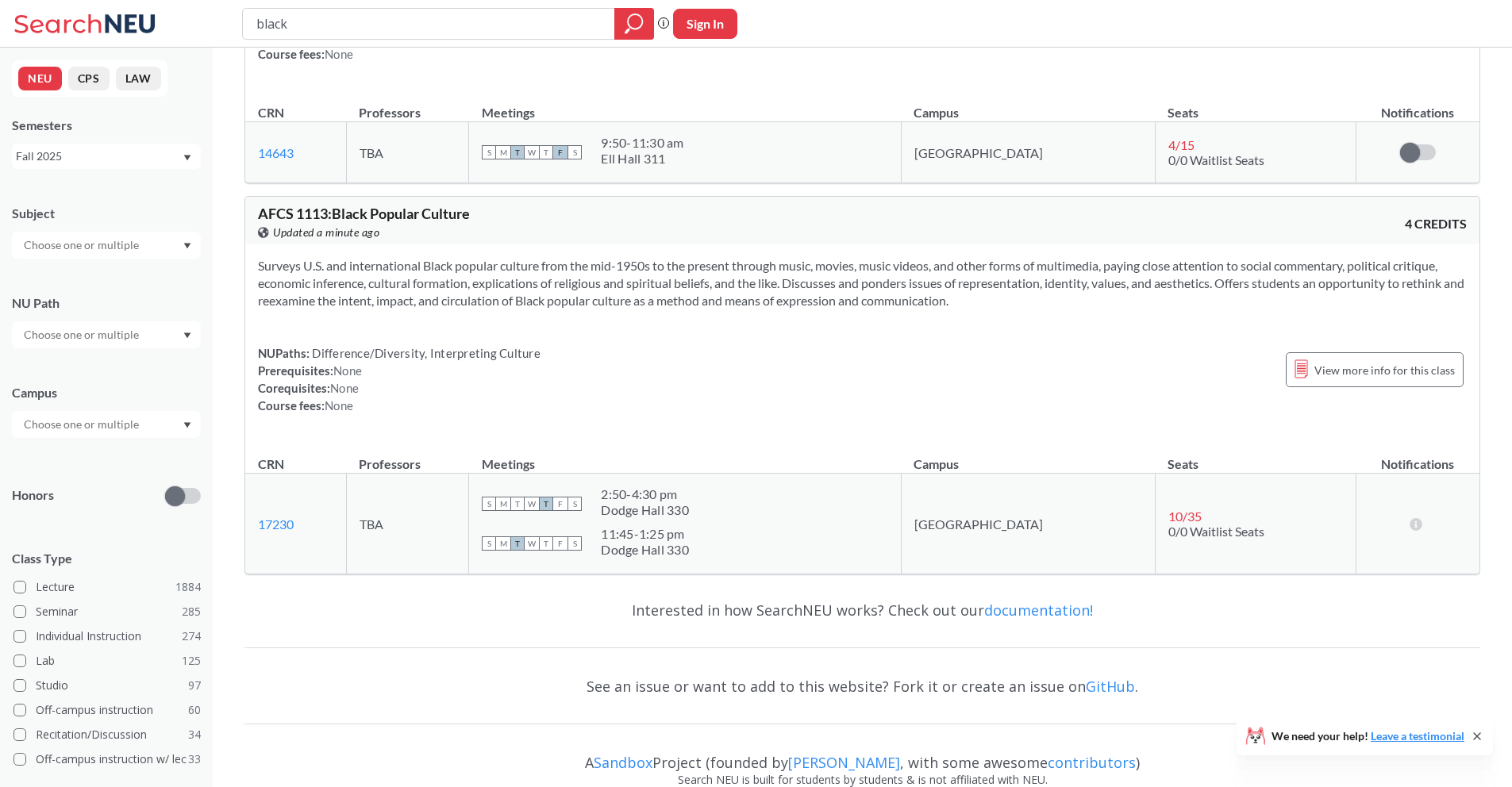
scroll to position [675, 0]
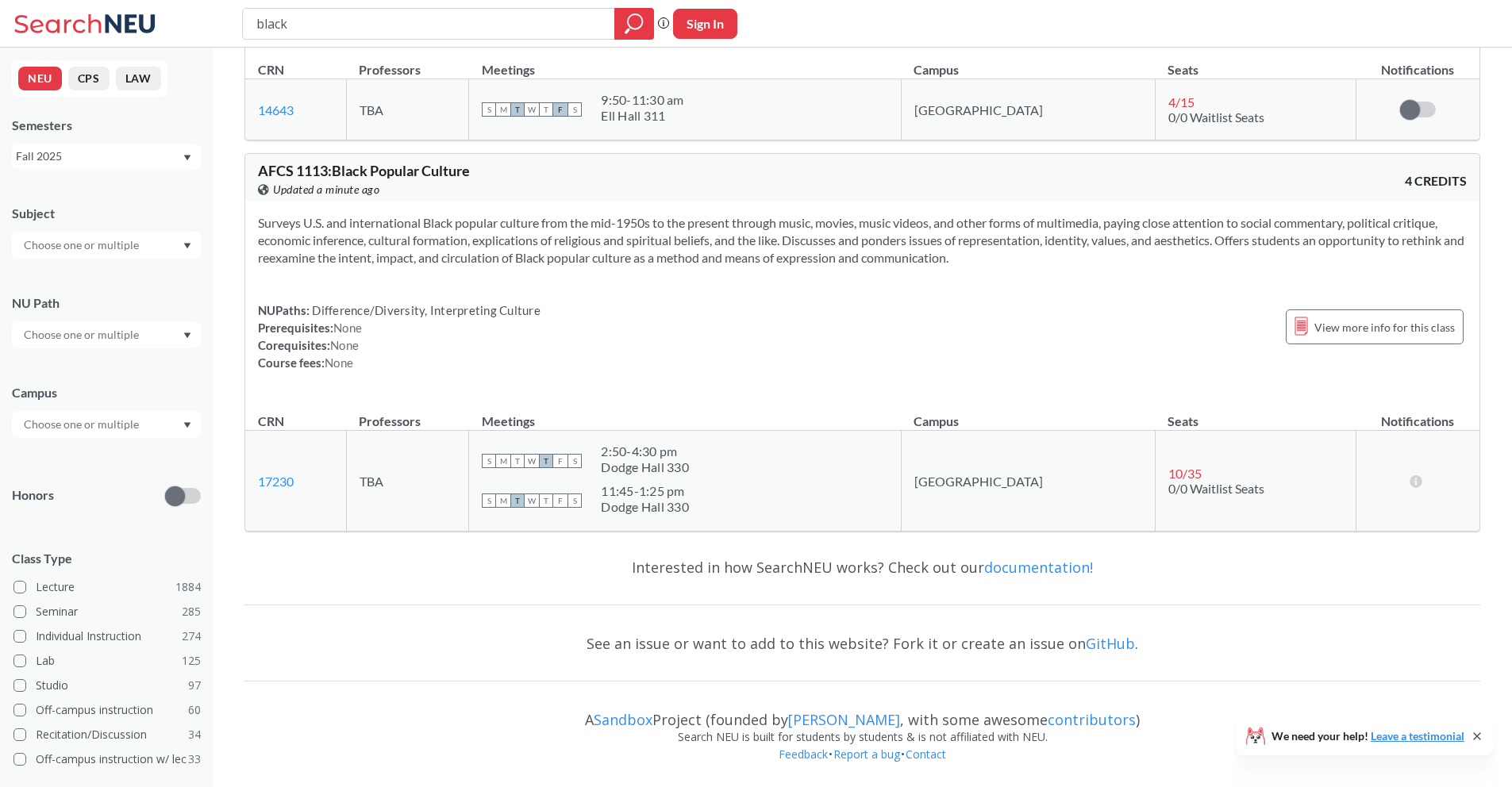
click at [152, 430] on div at bounding box center [106, 424] width 189 height 27
click at [127, 491] on div "Online ( 668 )" at bounding box center [106, 503] width 189 height 43
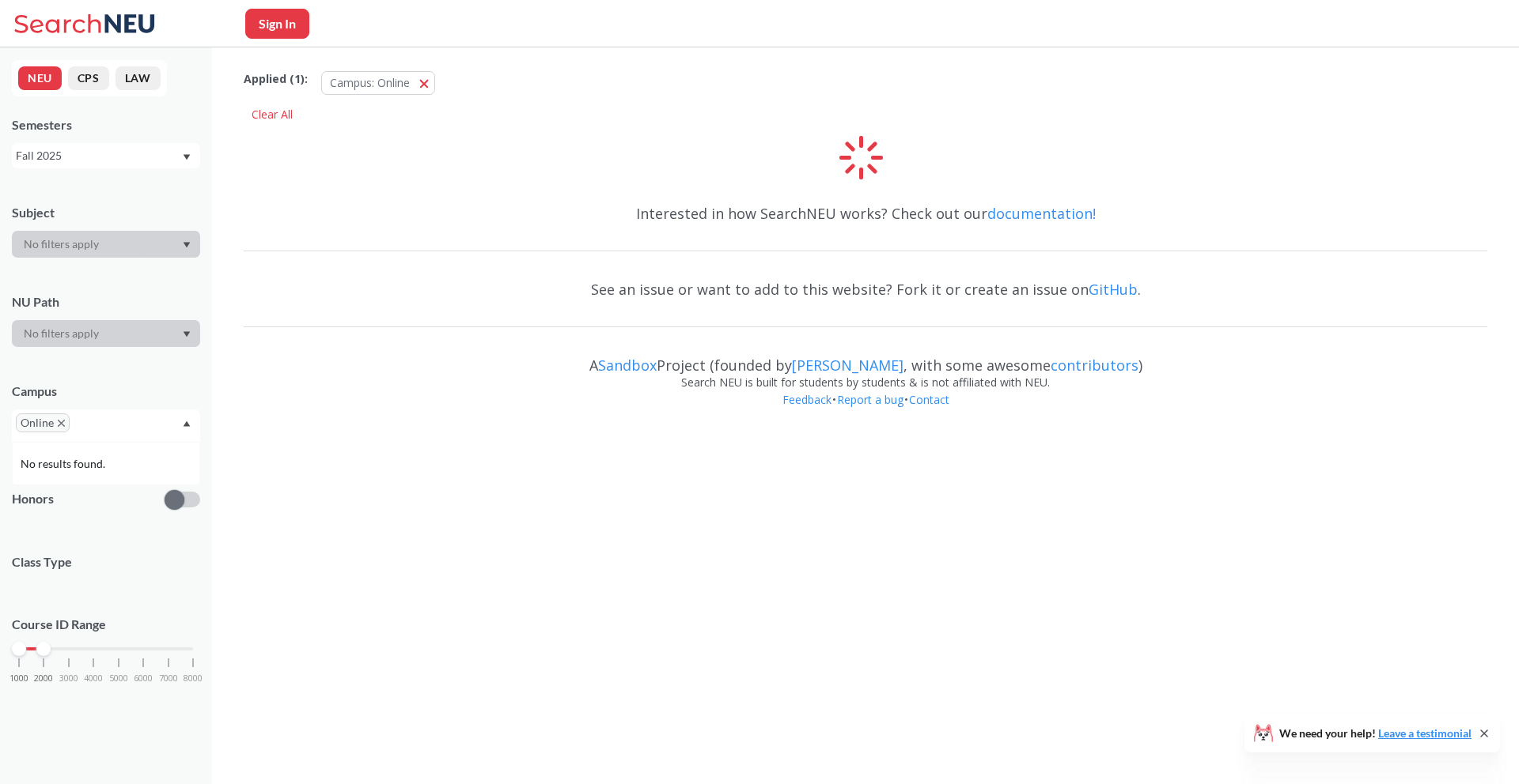
drag, startPoint x: 196, startPoint y: 650, endPoint x: 49, endPoint y: 657, distance: 147.2
click at [49, 657] on div "1000 2000 3000 4000 5000 6000 7000 8000" at bounding box center [105, 680] width 188 height 71
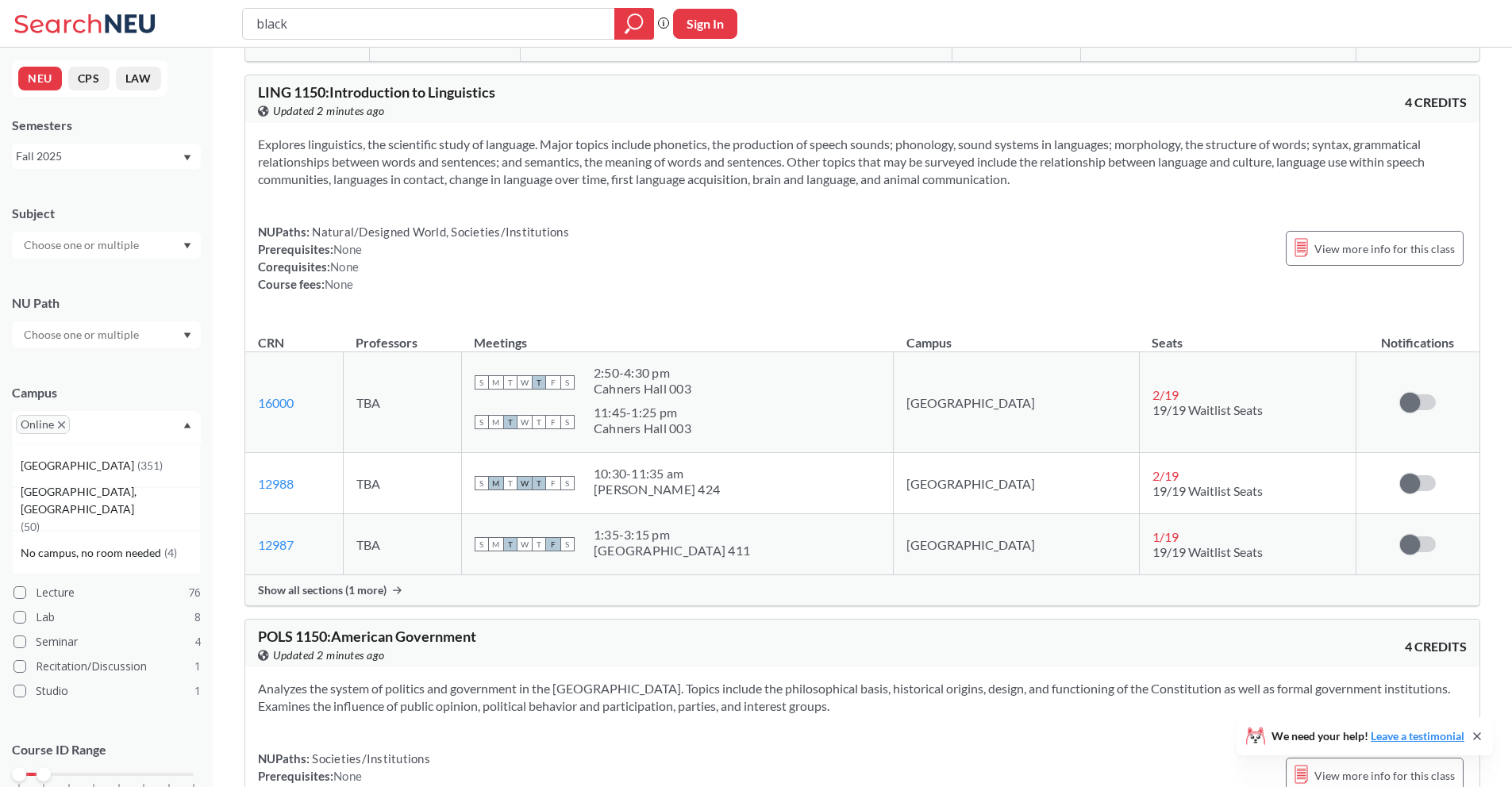
scroll to position [22074, 0]
